Goal: Information Seeking & Learning: Learn about a topic

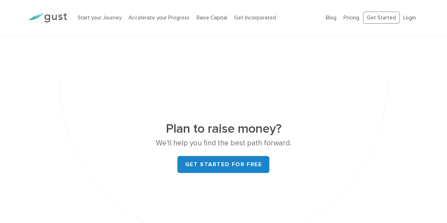
scroll to position [2756, 0]
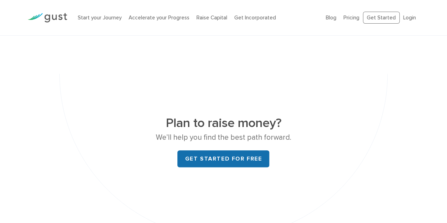
click at [231, 151] on link "Get started for free" at bounding box center [223, 159] width 92 height 17
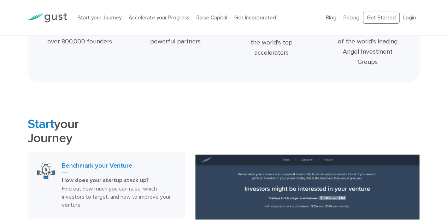
drag, startPoint x: 322, startPoint y: 61, endPoint x: 295, endPoint y: 34, distance: 38.7
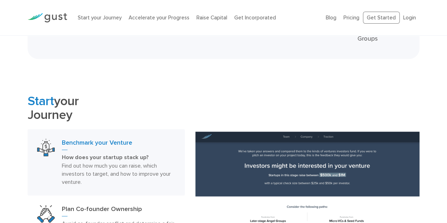
scroll to position [257, 0]
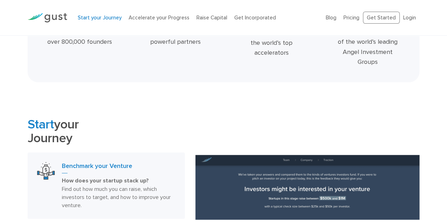
drag, startPoint x: 295, startPoint y: 34, endPoint x: 101, endPoint y: 18, distance: 194.2
click at [101, 18] on link "Start your Journey" at bounding box center [100, 17] width 44 height 6
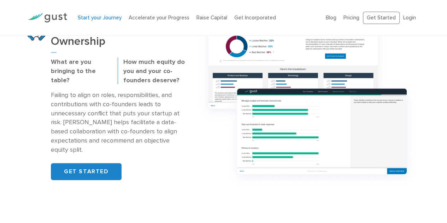
scroll to position [495, 0]
